Goal: Task Accomplishment & Management: Use online tool/utility

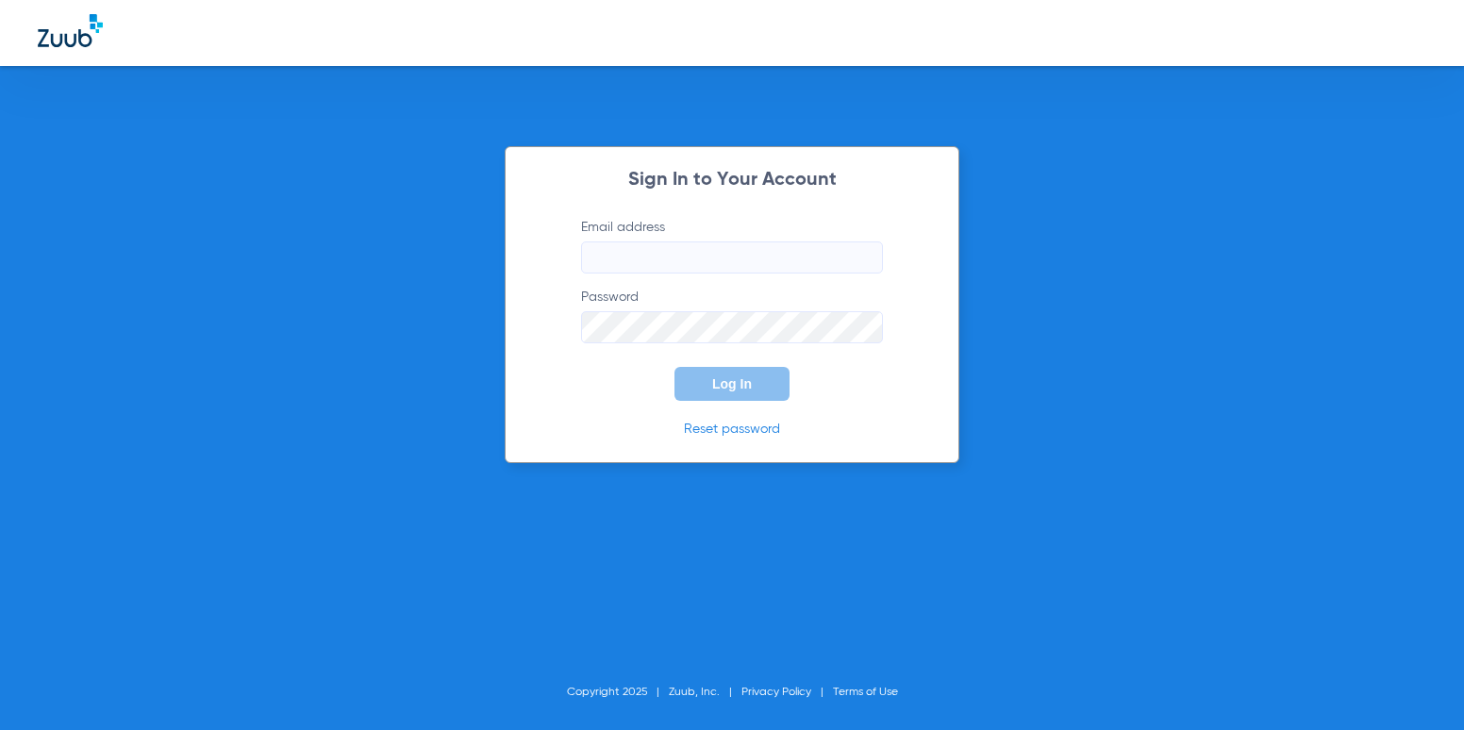
click at [741, 258] on input "Email address" at bounding box center [732, 258] width 302 height 32
type input "[EMAIL_ADDRESS][DOMAIN_NAME]"
click at [675, 367] on button "Log In" at bounding box center [732, 384] width 115 height 34
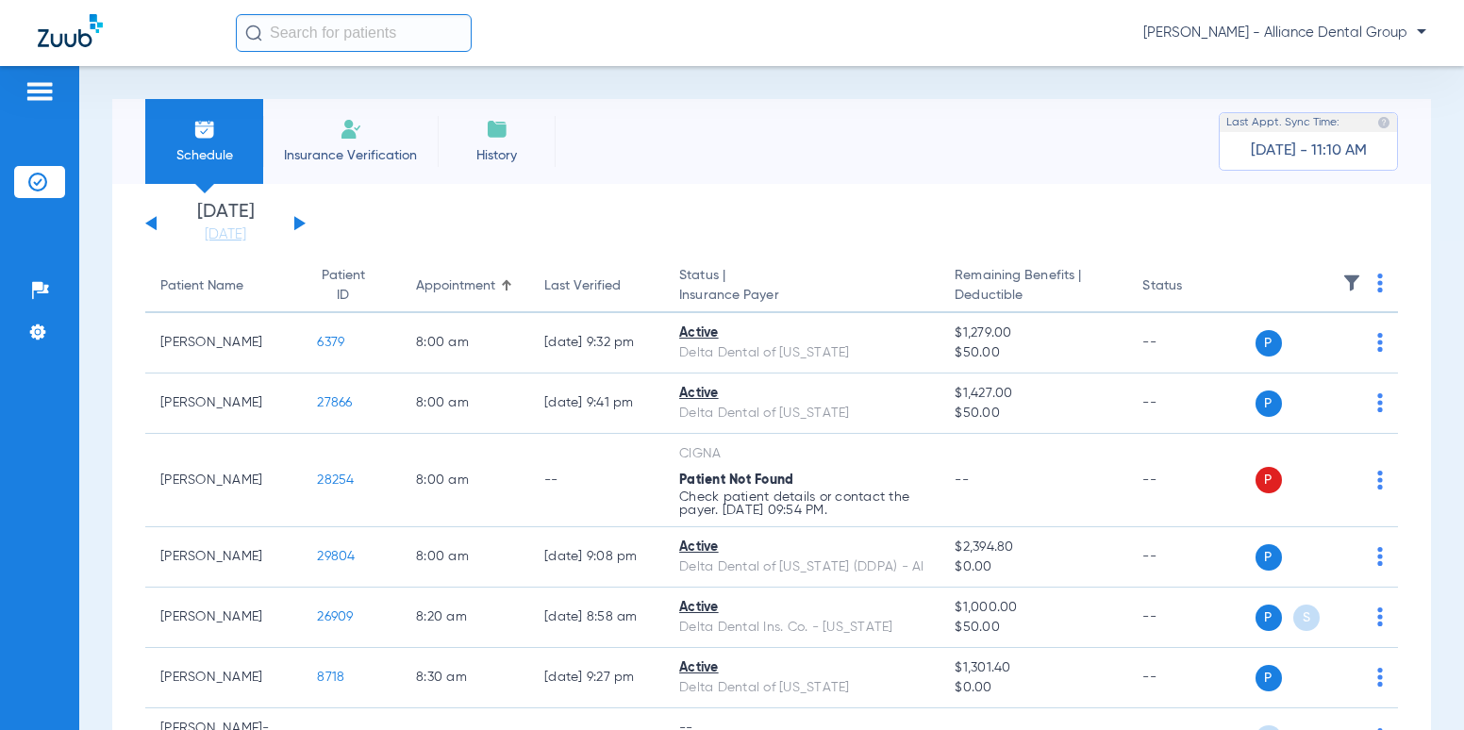
click at [417, 42] on input "text" at bounding box center [354, 33] width 236 height 38
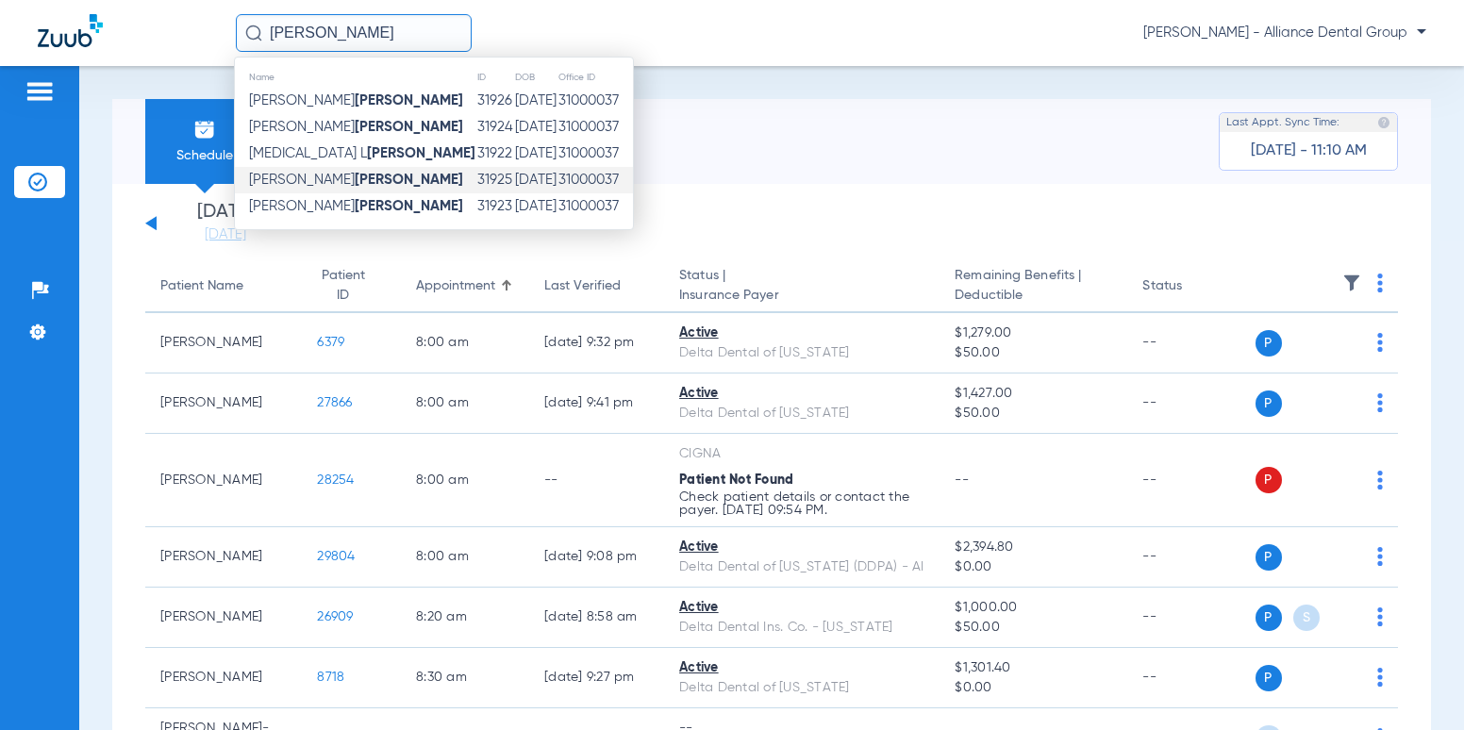
click at [355, 181] on strong "[PERSON_NAME]" at bounding box center [409, 180] width 108 height 14
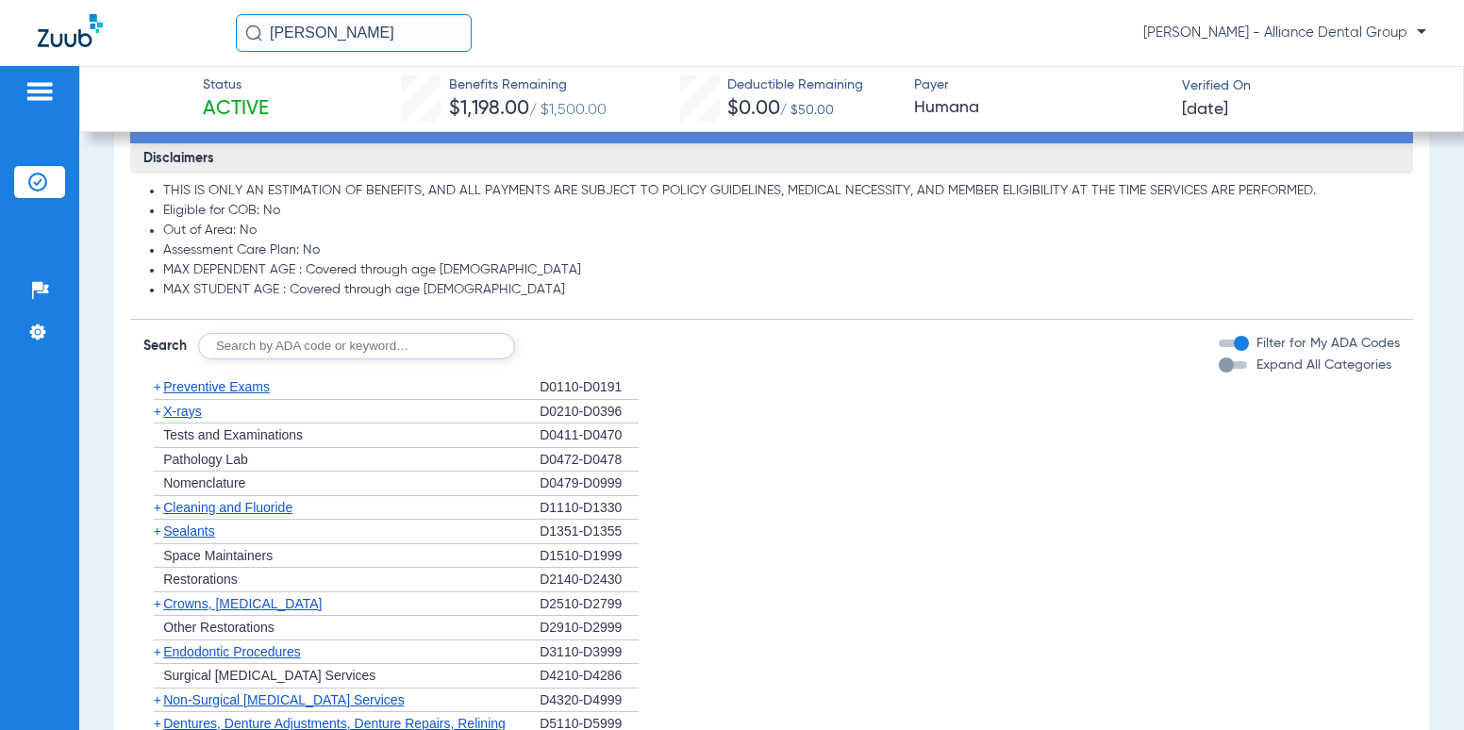
scroll to position [1038, 0]
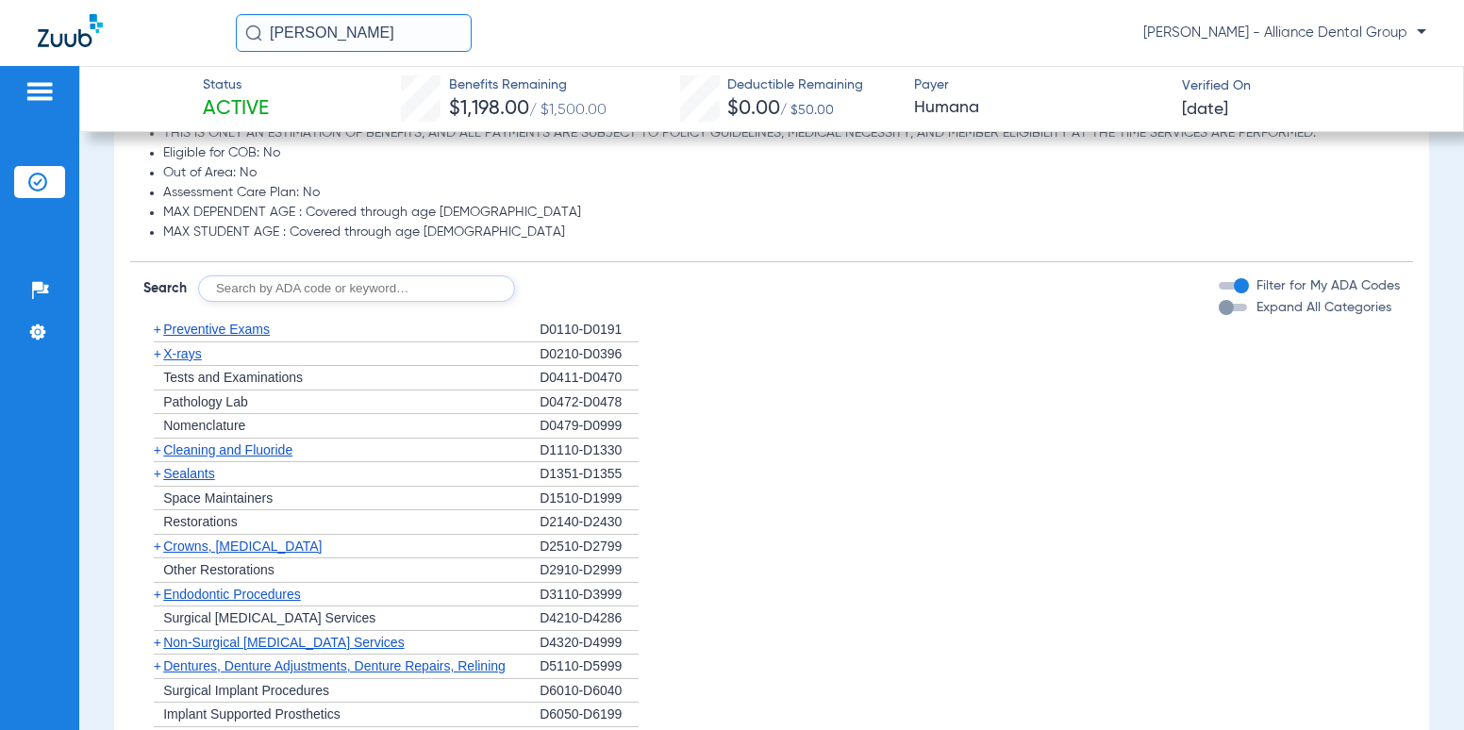
click at [157, 547] on span "+" at bounding box center [158, 546] width 8 height 15
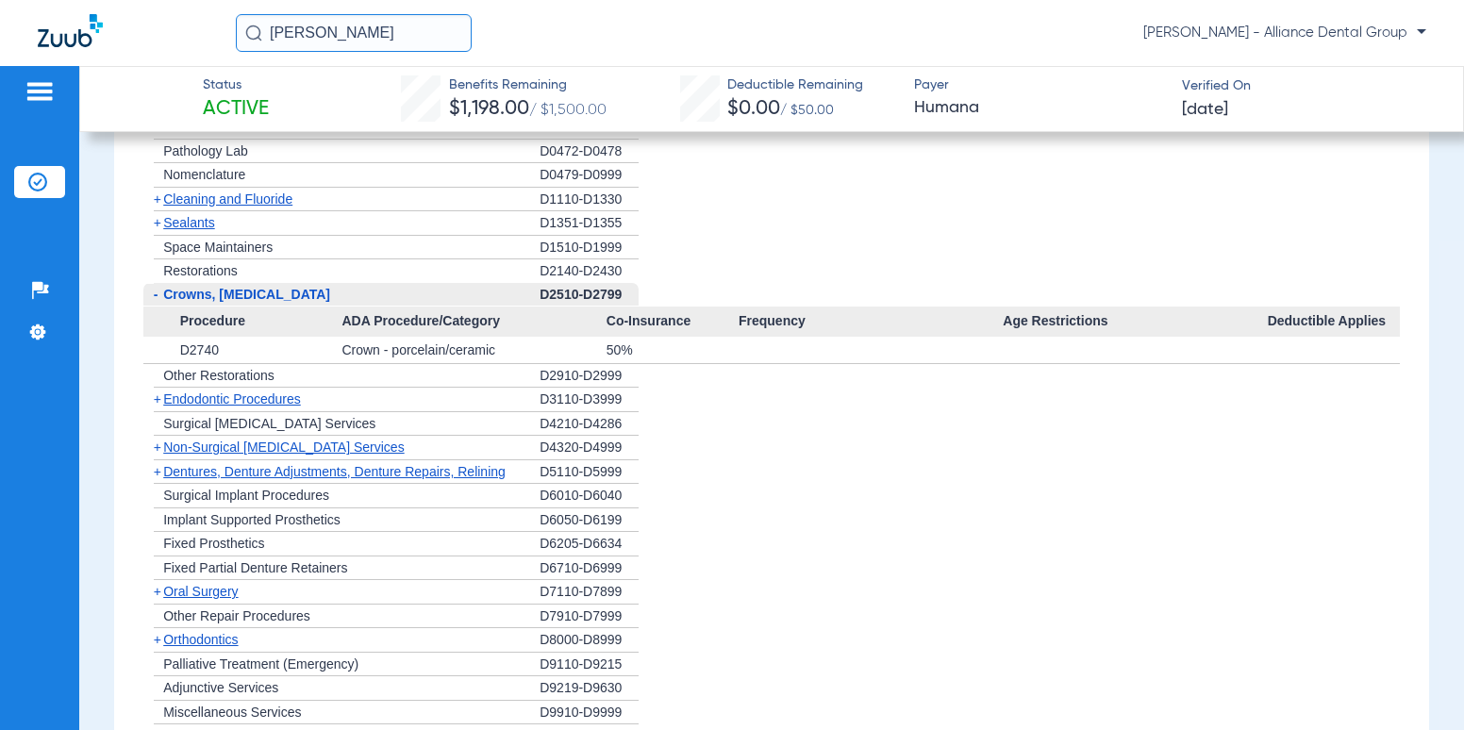
scroll to position [1415, 0]
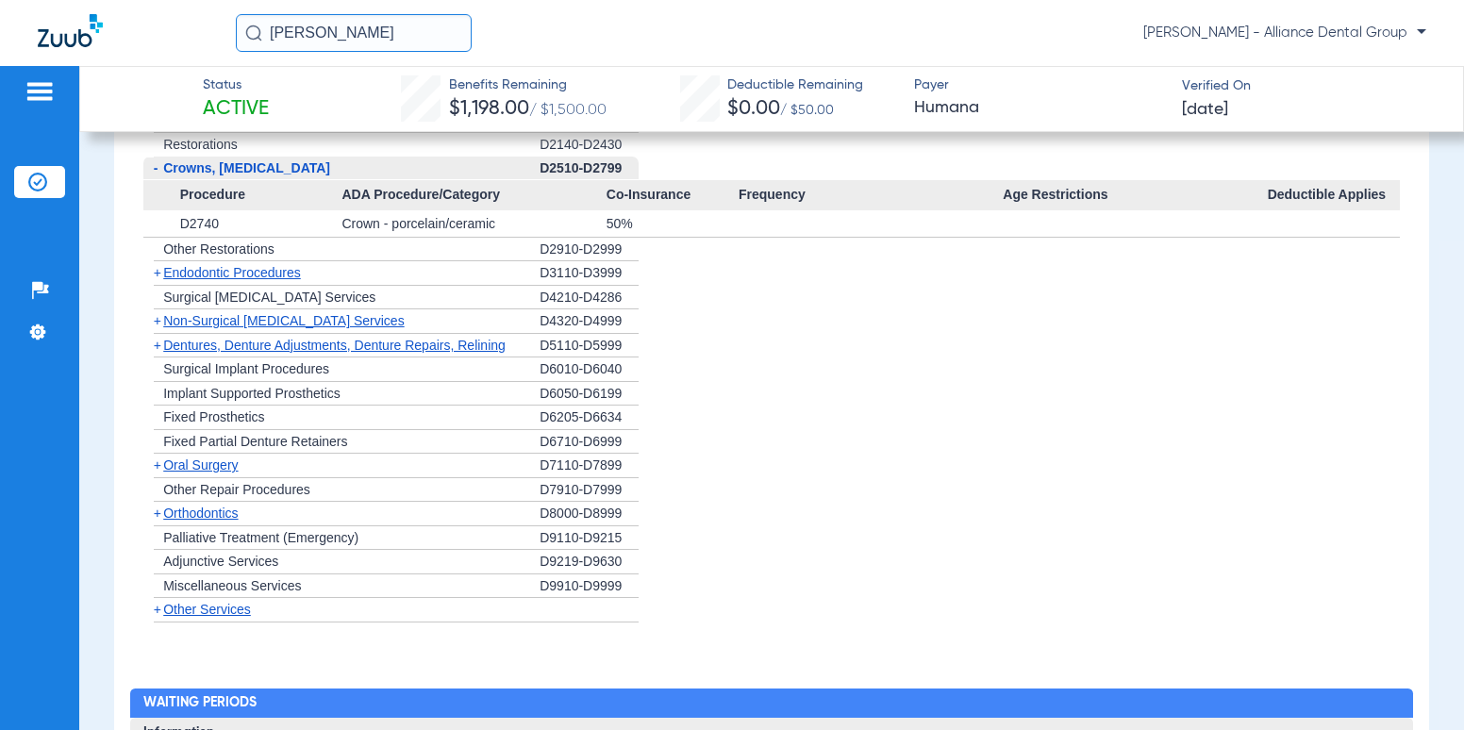
click at [156, 351] on span "+" at bounding box center [158, 345] width 8 height 15
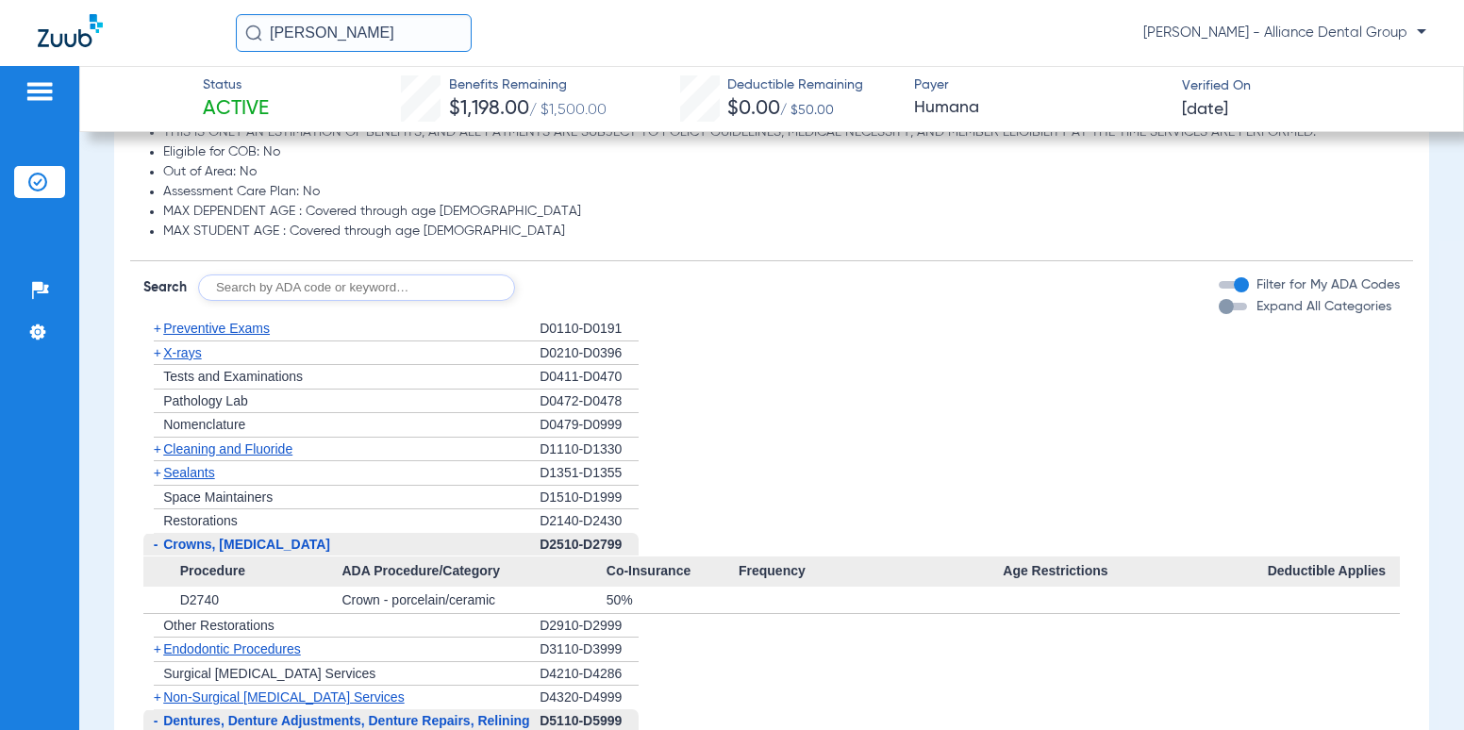
scroll to position [1038, 0]
drag, startPoint x: 325, startPoint y: 27, endPoint x: 0, endPoint y: 53, distance: 326.5
click at [0, 53] on html "[PERSON_NAME] [PERSON_NAME] - Alliance Dental Group Patients Insurance Verifica…" at bounding box center [732, 365] width 1464 height 730
click at [255, 31] on img at bounding box center [253, 33] width 17 height 17
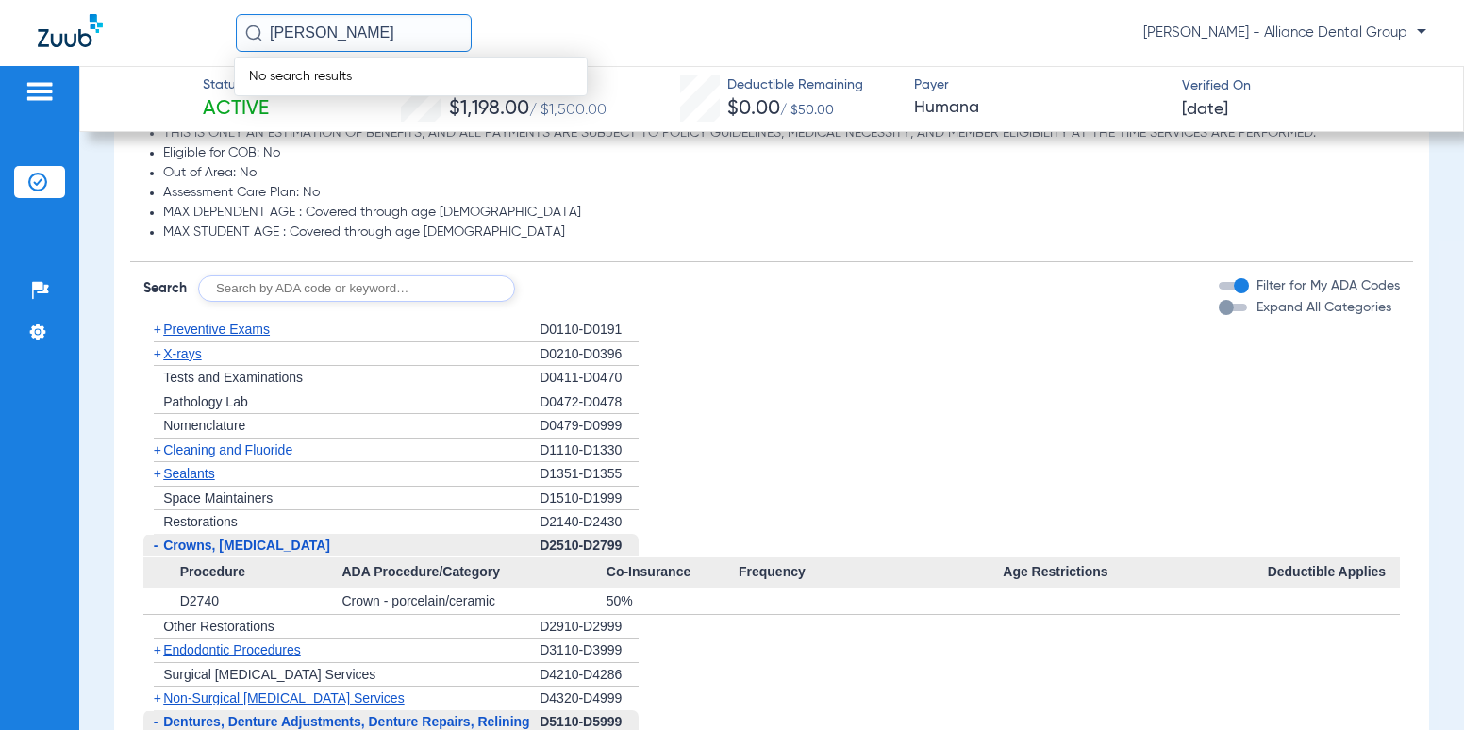
drag, startPoint x: 399, startPoint y: 40, endPoint x: 0, endPoint y: 70, distance: 400.2
click at [0, 70] on html "[PERSON_NAME] No search results [PERSON_NAME] - Alliance Dental Group Patients …" at bounding box center [732, 365] width 1464 height 730
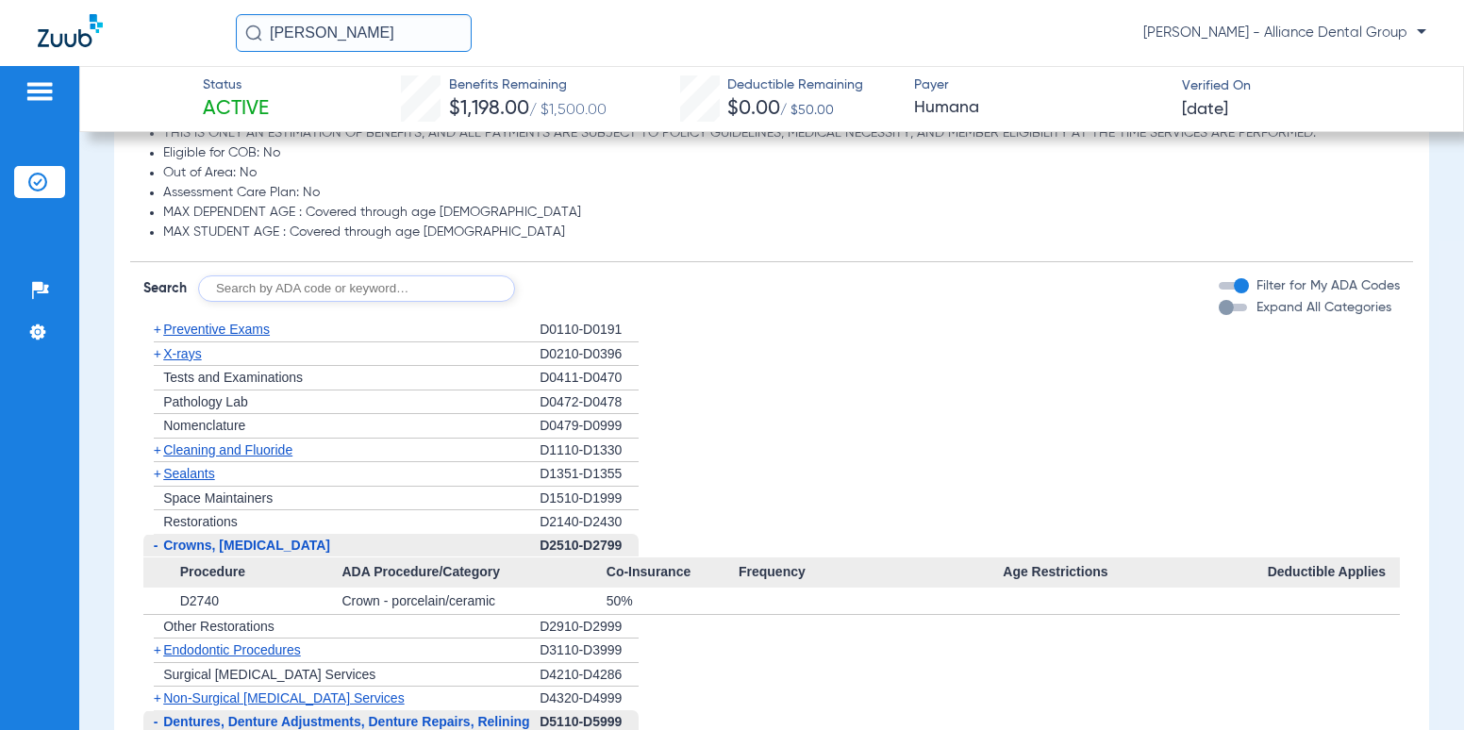
click at [42, 100] on img at bounding box center [40, 91] width 30 height 23
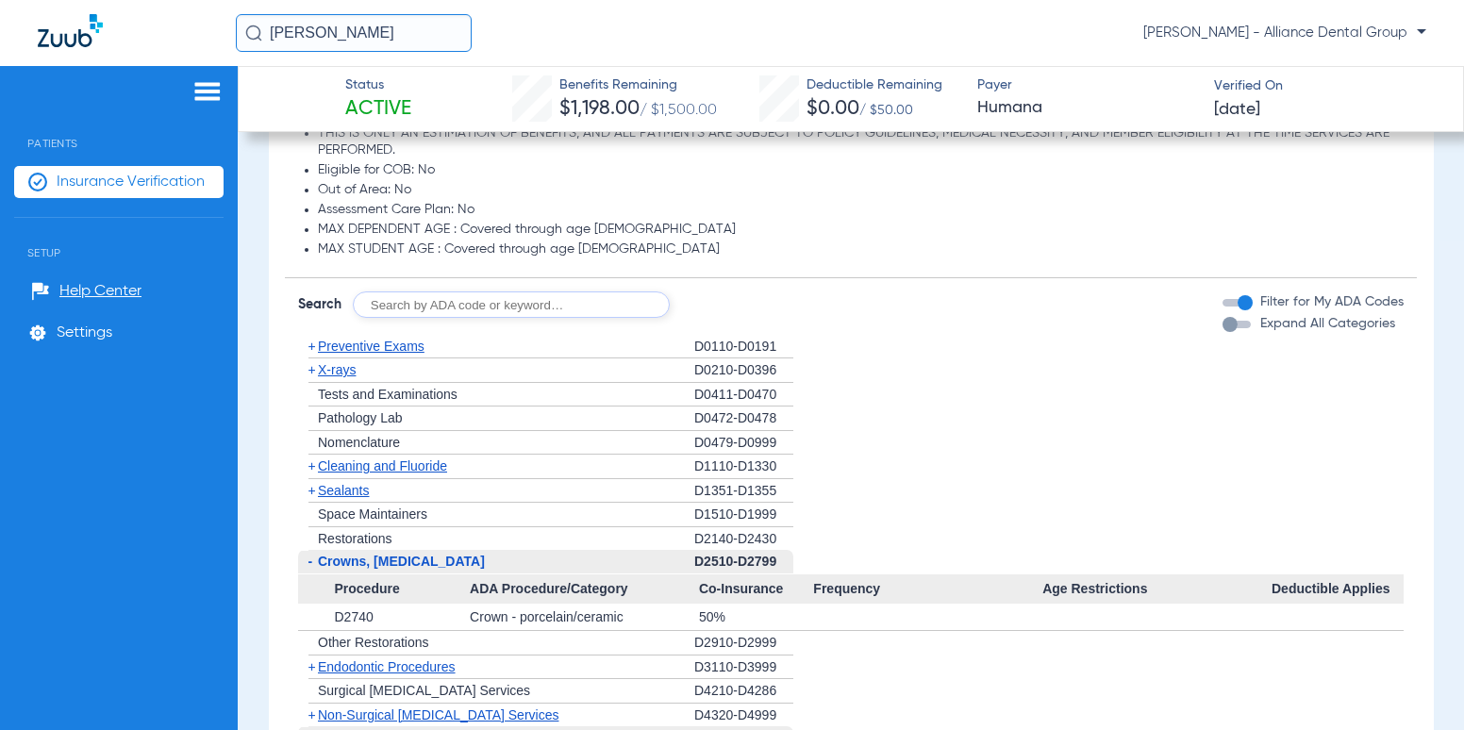
click at [74, 180] on span "Insurance Verification" at bounding box center [131, 182] width 148 height 19
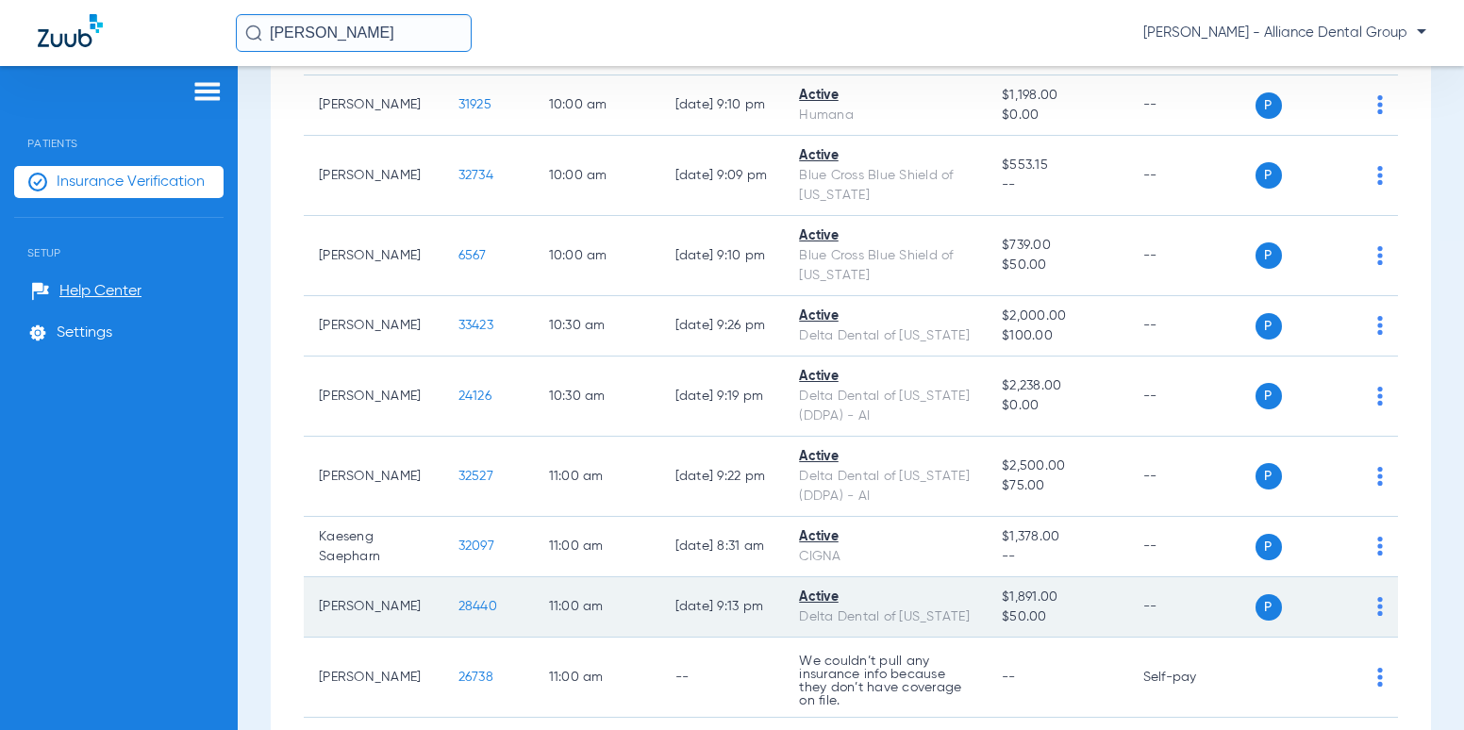
scroll to position [1038, 0]
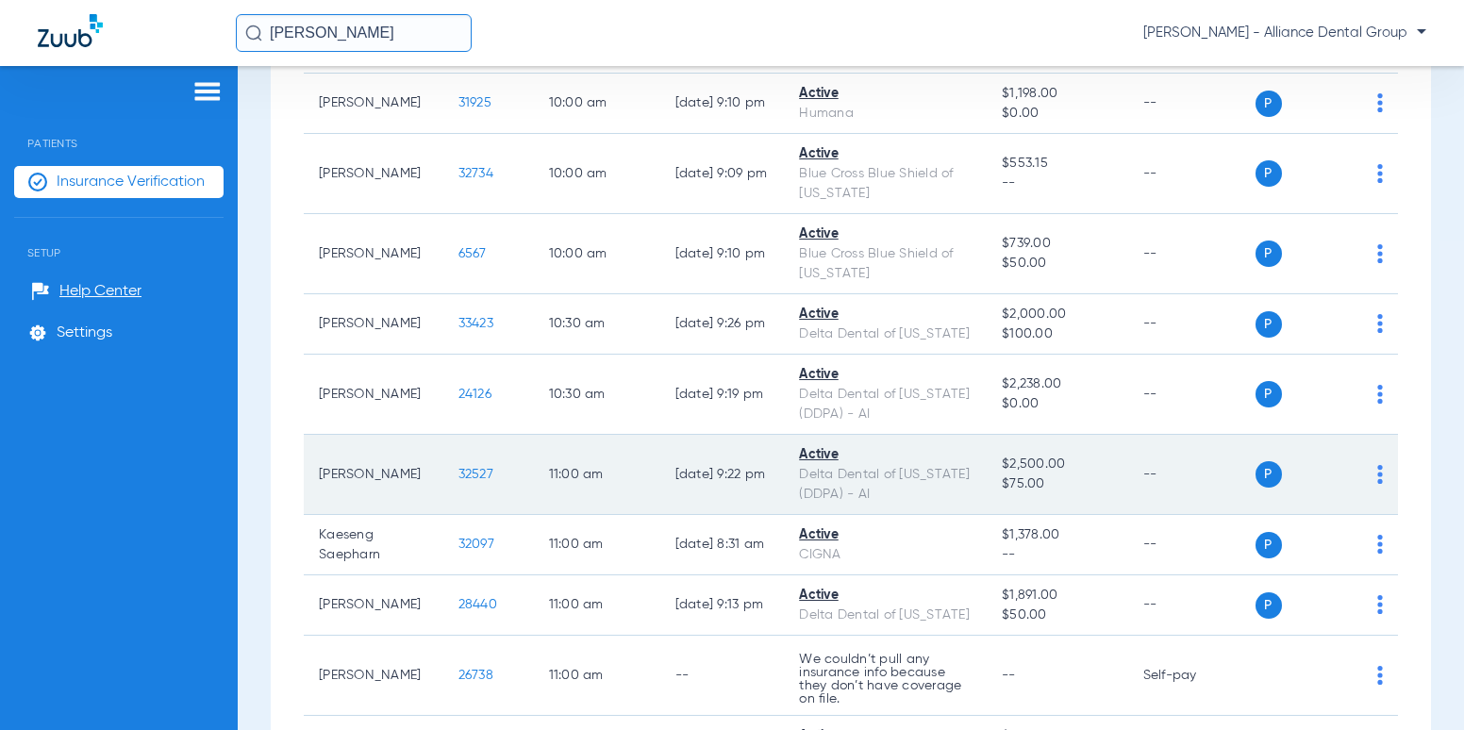
click at [458, 481] on span "32527" at bounding box center [475, 474] width 35 height 13
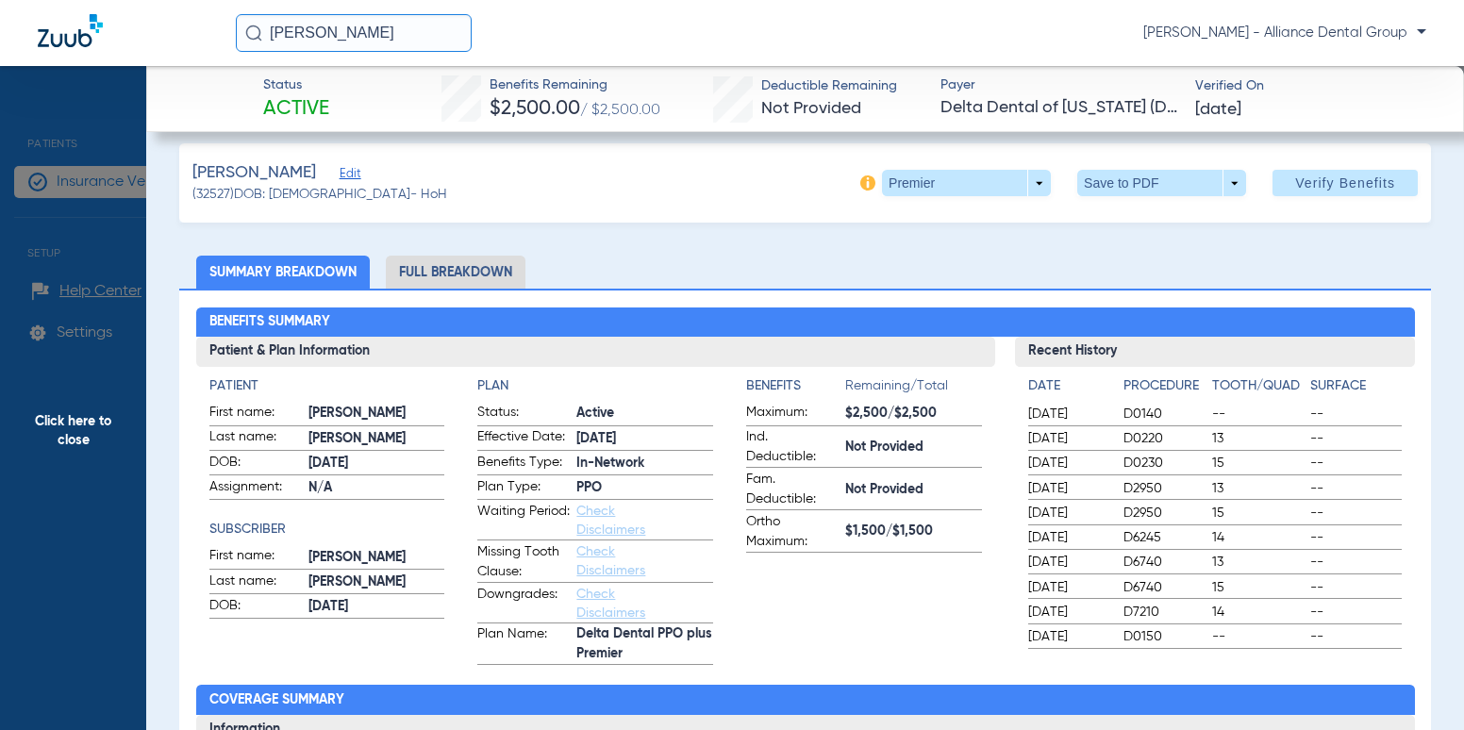
scroll to position [0, 0]
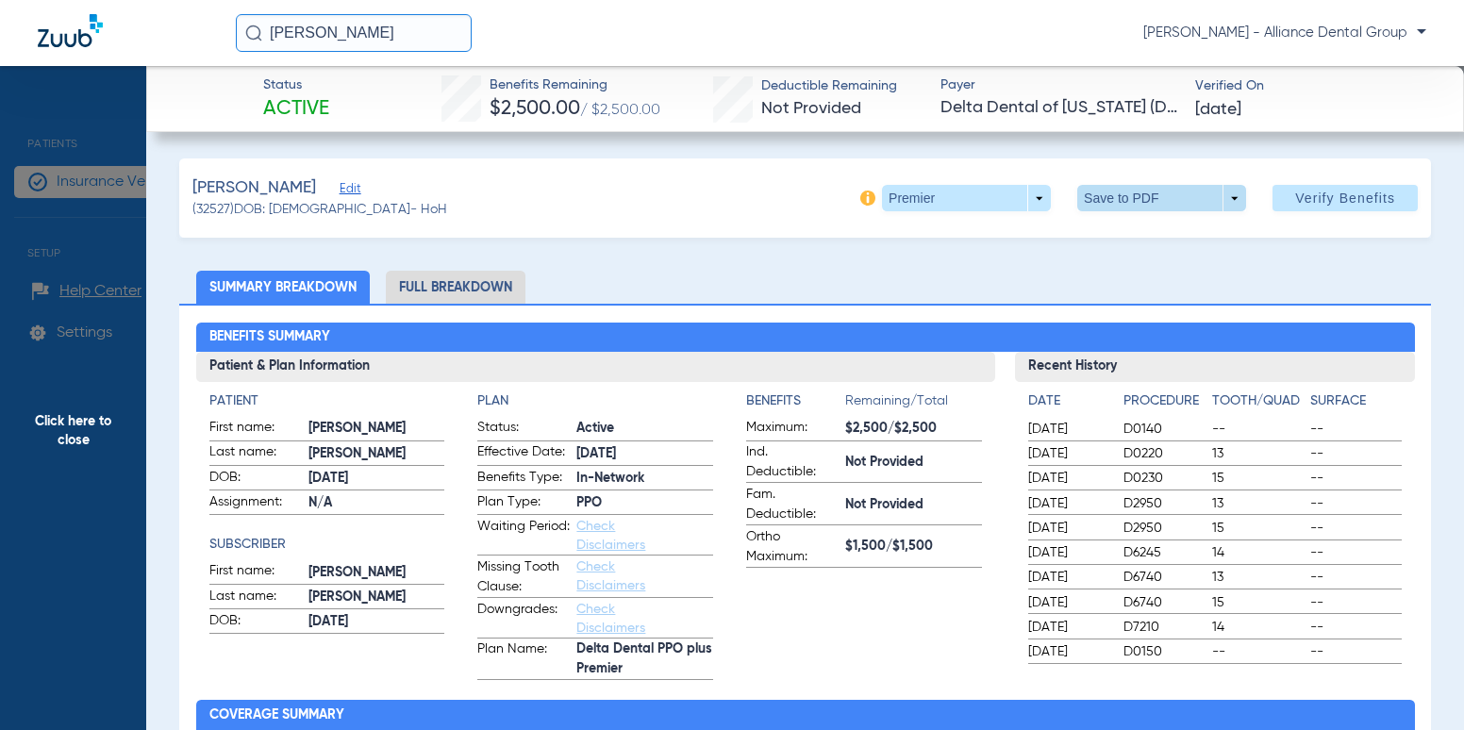
click at [1115, 194] on span at bounding box center [1161, 198] width 169 height 26
click at [1151, 237] on span "Save to PDF" at bounding box center [1154, 235] width 75 height 13
drag, startPoint x: 394, startPoint y: 35, endPoint x: 793, endPoint y: 25, distance: 399.2
click at [0, 75] on html "[PERSON_NAME] [PERSON_NAME] - Alliance Dental Group Patients Insurance Verifica…" at bounding box center [732, 365] width 1464 height 730
drag, startPoint x: 403, startPoint y: 24, endPoint x: 199, endPoint y: 65, distance: 208.0
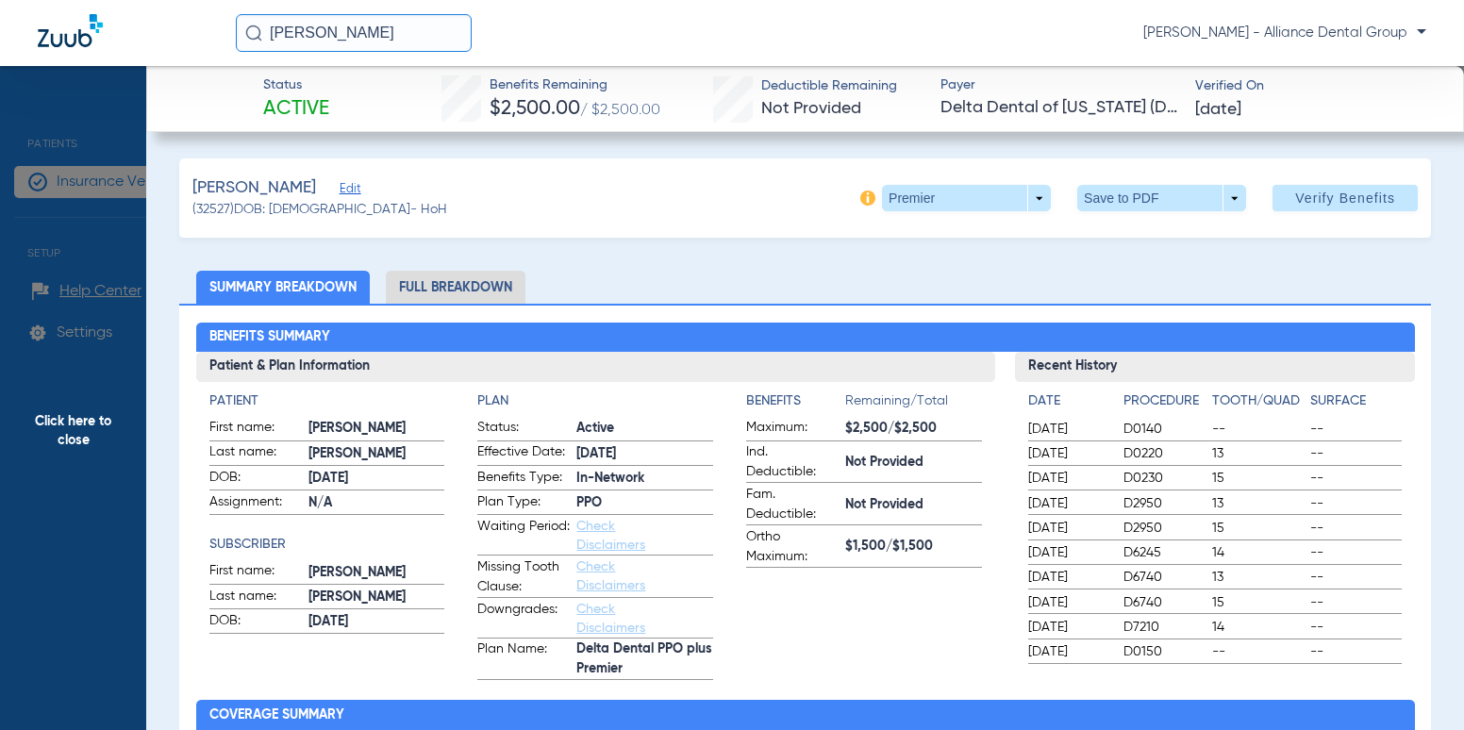
click at [0, 59] on html "[PERSON_NAME] [PERSON_NAME] - Alliance Dental Group Patients Insurance Verifica…" at bounding box center [732, 365] width 1464 height 730
type input "[PERSON_NAME]"
drag, startPoint x: 378, startPoint y: 25, endPoint x: 337, endPoint y: 31, distance: 42.0
click at [337, 31] on input "[PERSON_NAME]" at bounding box center [354, 33] width 236 height 38
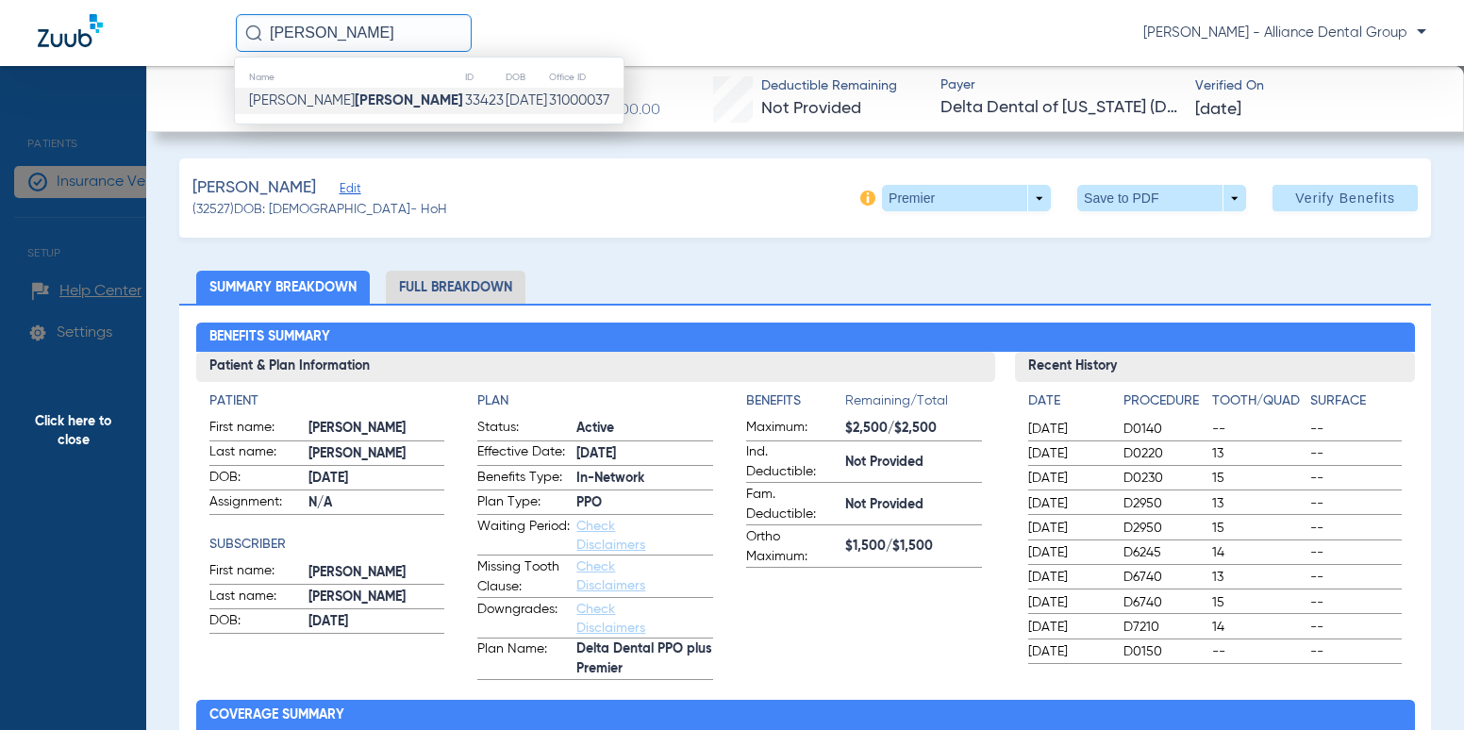
click at [309, 101] on span "[PERSON_NAME]" at bounding box center [356, 100] width 214 height 14
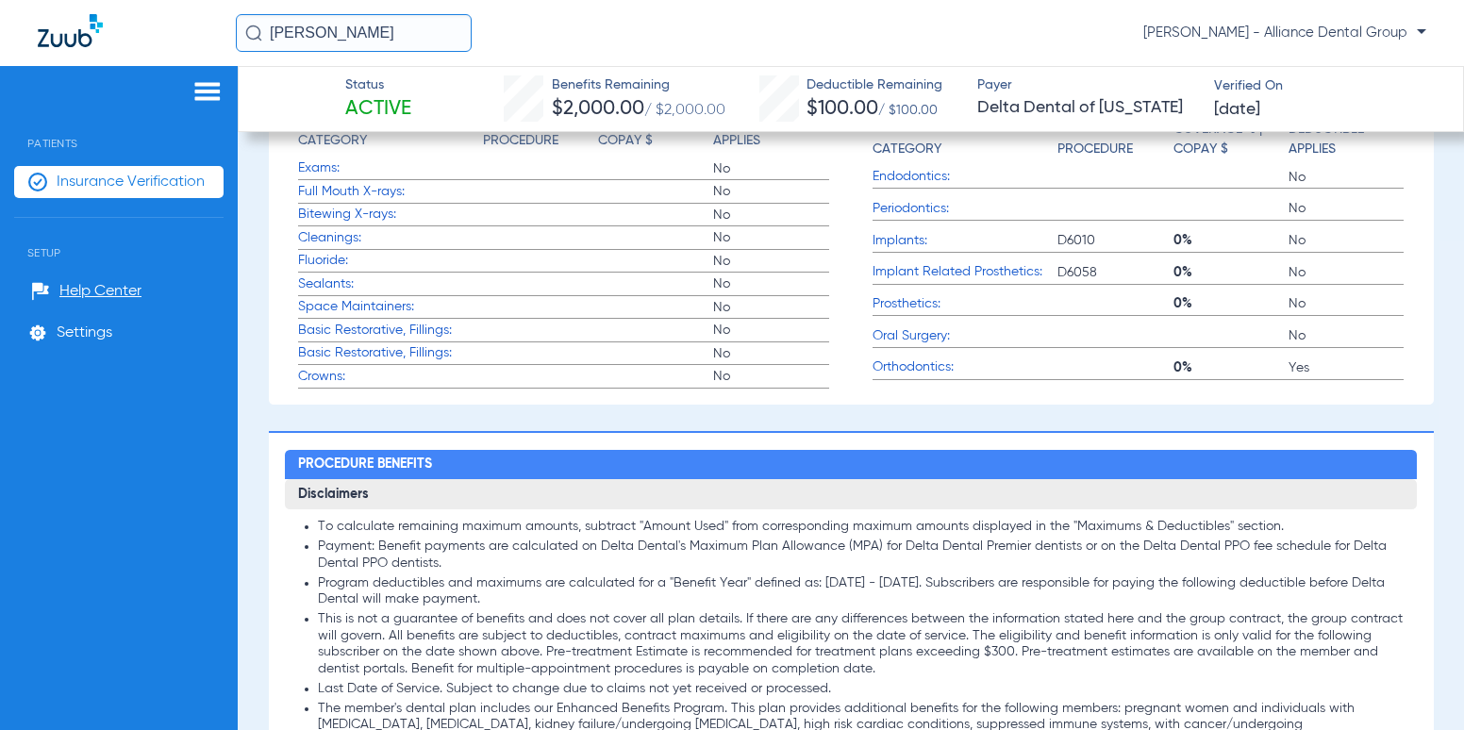
scroll to position [849, 0]
